Goal: Transaction & Acquisition: Purchase product/service

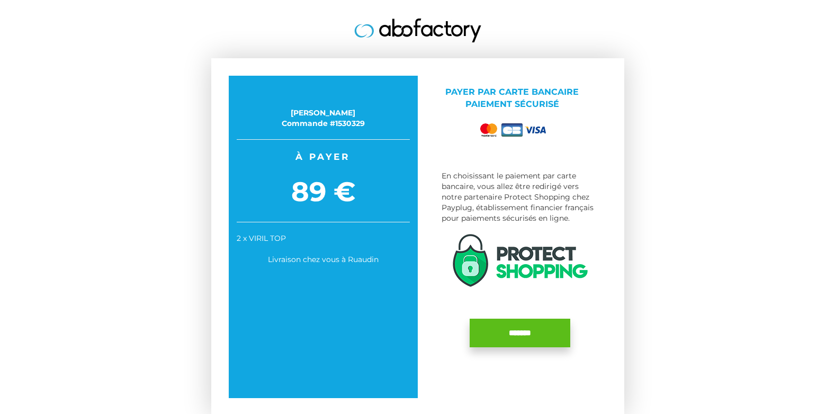
click at [516, 333] on input "*******" at bounding box center [520, 333] width 101 height 29
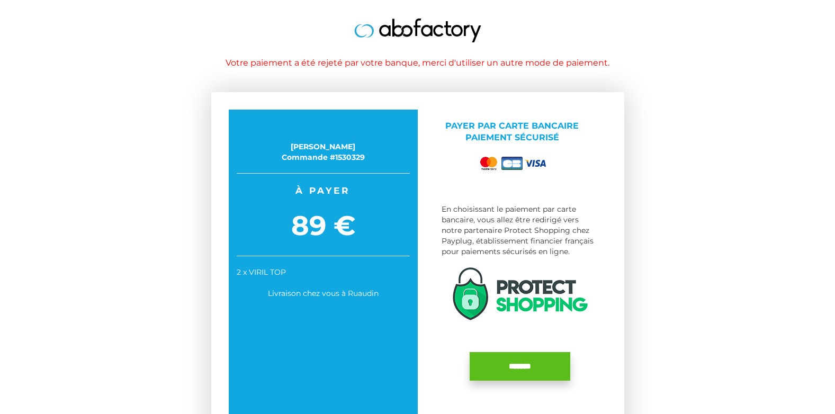
click at [512, 363] on input "*******" at bounding box center [520, 366] width 101 height 29
